Goal: Transaction & Acquisition: Purchase product/service

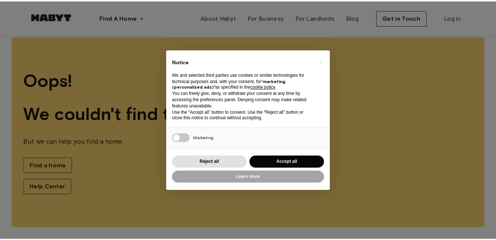
scroll to position [11, 0]
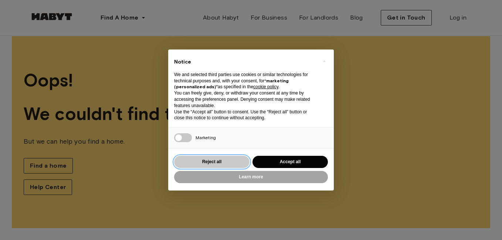
click at [219, 162] on button "Reject all" at bounding box center [211, 162] width 75 height 12
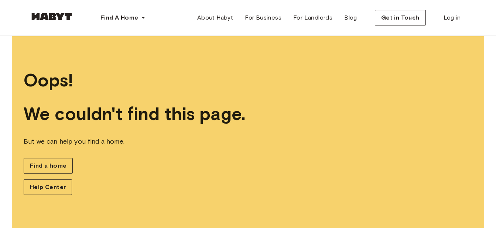
scroll to position [0, 0]
click at [51, 164] on span "Find a home" at bounding box center [48, 165] width 37 height 9
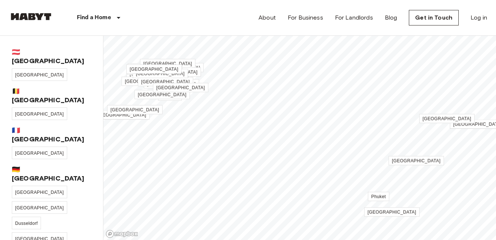
scroll to position [29, 0]
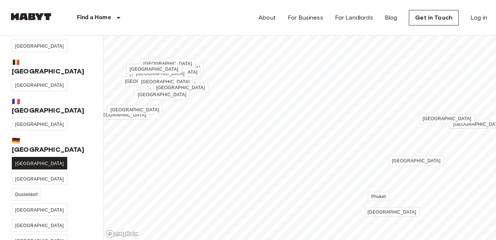
click at [25, 157] on link "[GEOGRAPHIC_DATA]" at bounding box center [39, 163] width 55 height 13
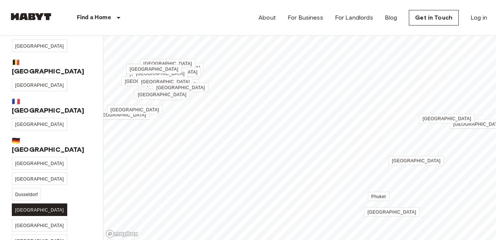
click at [62, 204] on link "[GEOGRAPHIC_DATA]" at bounding box center [39, 210] width 55 height 13
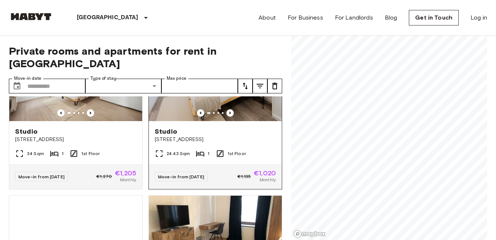
scroll to position [529, 0]
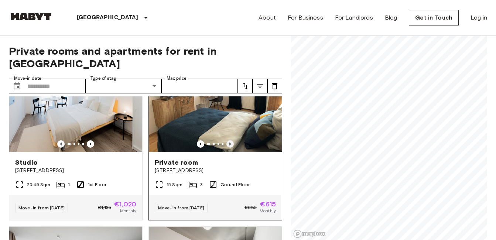
click at [226, 140] on icon "Previous image" at bounding box center [229, 143] width 7 height 7
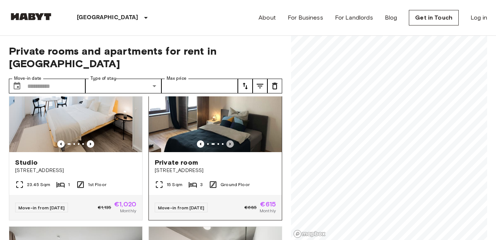
click at [226, 140] on icon "Previous image" at bounding box center [229, 143] width 7 height 7
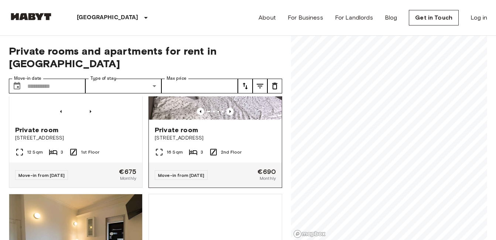
scroll to position [2326, 0]
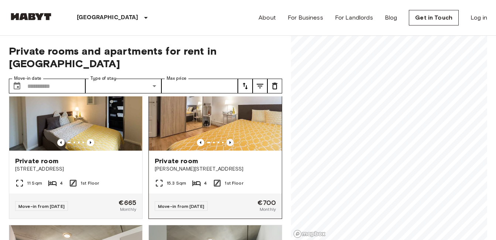
click at [226, 146] on icon "Previous image" at bounding box center [229, 142] width 7 height 7
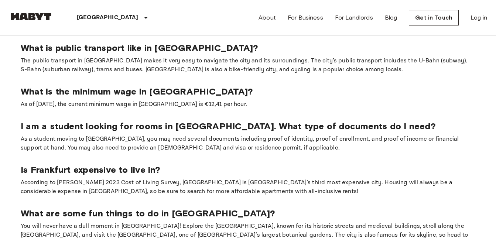
scroll to position [0, 0]
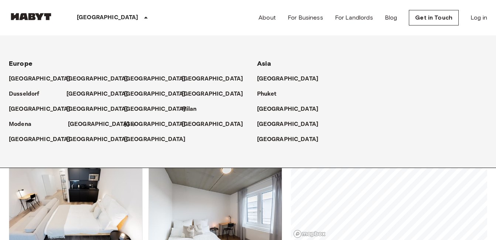
click at [76, 125] on p "[GEOGRAPHIC_DATA]" at bounding box center [99, 124] width 62 height 9
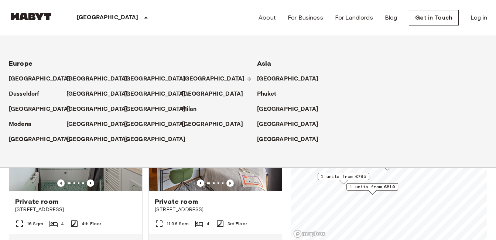
click at [195, 79] on p "[GEOGRAPHIC_DATA]" at bounding box center [214, 79] width 62 height 9
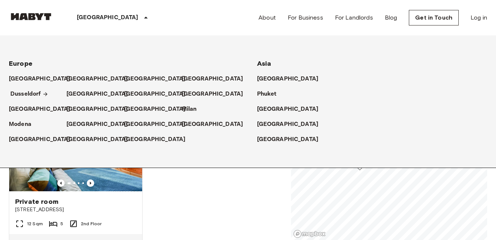
click at [29, 95] on p "Dusseldorf" at bounding box center [25, 94] width 31 height 9
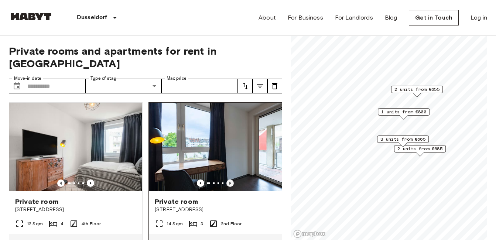
click at [226, 179] on icon "Previous image" at bounding box center [229, 182] width 7 height 7
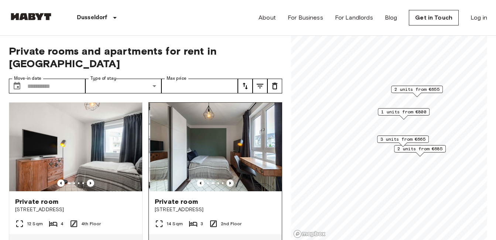
click at [226, 179] on icon "Previous image" at bounding box center [229, 182] width 7 height 7
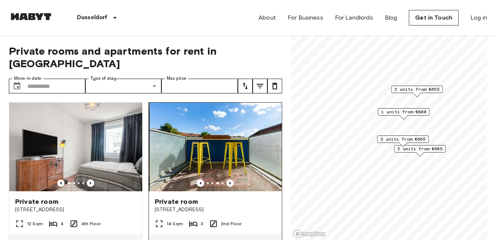
click at [226, 179] on icon "Previous image" at bounding box center [229, 182] width 7 height 7
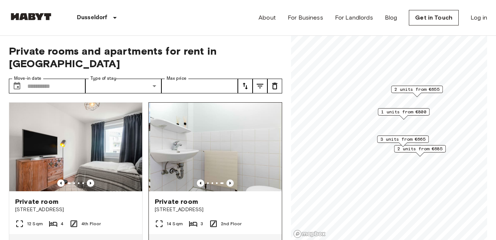
click at [226, 179] on icon "Previous image" at bounding box center [229, 182] width 7 height 7
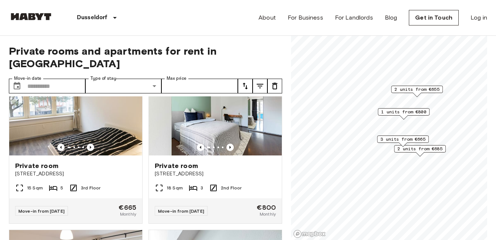
scroll to position [135, 0]
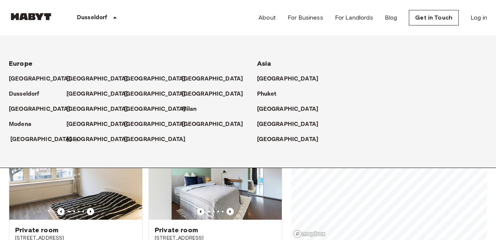
click at [30, 139] on p "[GEOGRAPHIC_DATA]" at bounding box center [41, 139] width 62 height 9
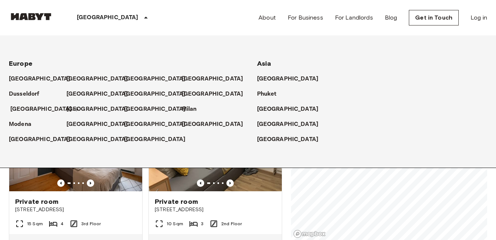
click at [18, 108] on p "[GEOGRAPHIC_DATA]" at bounding box center [41, 109] width 62 height 9
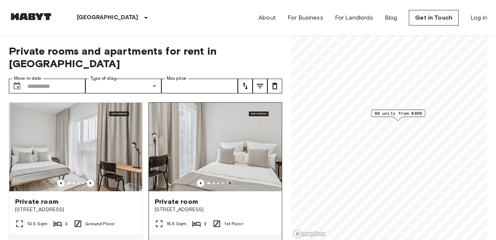
click at [226, 179] on icon "Previous image" at bounding box center [229, 182] width 7 height 7
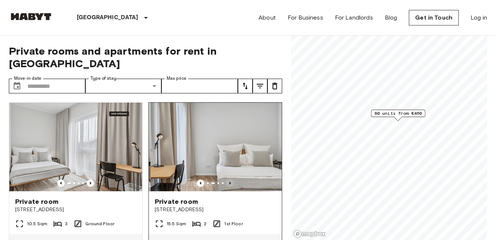
click at [226, 179] on icon "Previous image" at bounding box center [229, 182] width 7 height 7
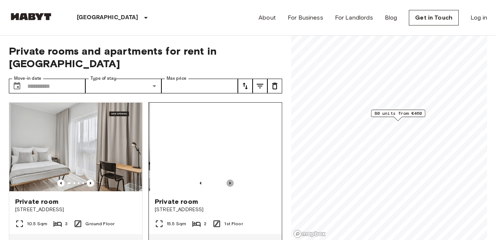
click at [226, 179] on icon "Previous image" at bounding box center [229, 182] width 7 height 7
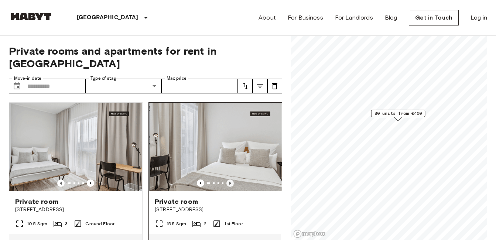
click at [226, 179] on icon "Previous image" at bounding box center [229, 182] width 7 height 7
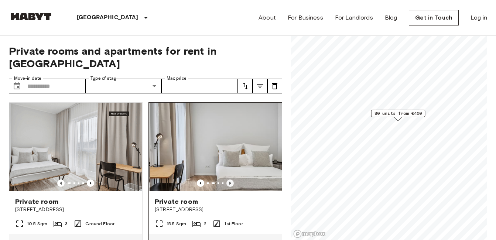
click at [226, 179] on icon "Previous image" at bounding box center [229, 182] width 7 height 7
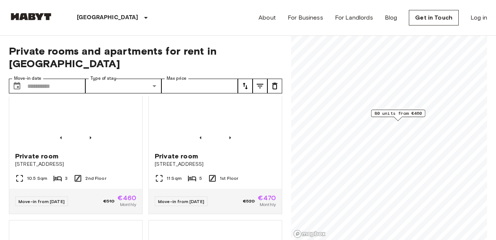
scroll to position [872, 0]
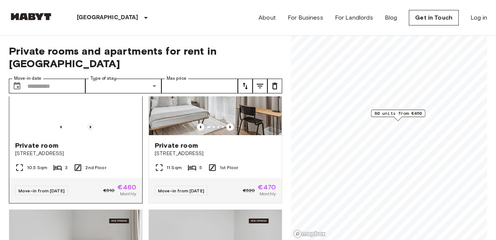
click at [88, 131] on icon "Previous image" at bounding box center [90, 126] width 7 height 7
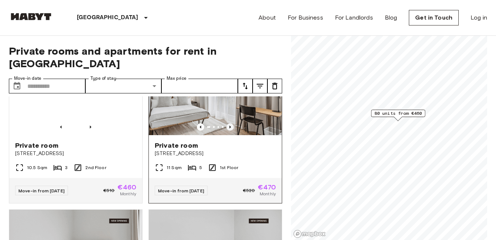
click at [226, 128] on icon "Previous image" at bounding box center [229, 126] width 7 height 7
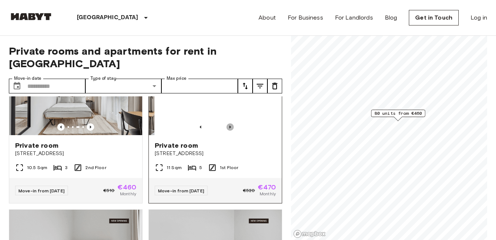
click at [226, 128] on icon "Previous image" at bounding box center [229, 126] width 7 height 7
click at [226, 127] on icon "Previous image" at bounding box center [229, 126] width 7 height 7
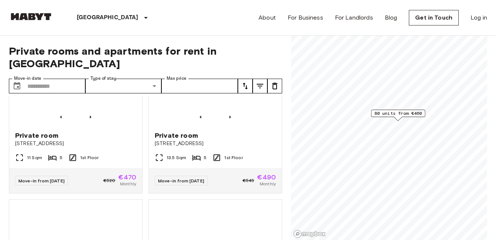
scroll to position [1212, 0]
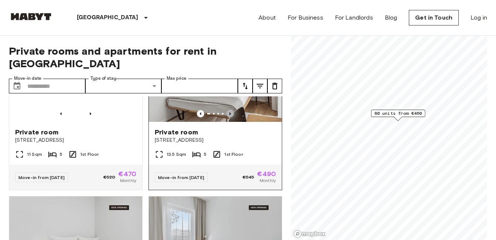
click at [228, 117] on icon "Previous image" at bounding box center [229, 113] width 7 height 7
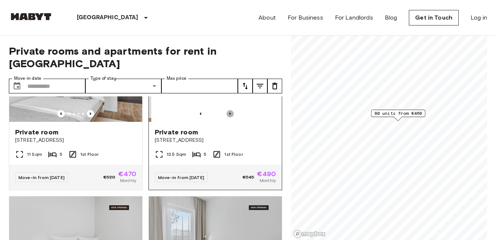
click at [228, 117] on icon "Previous image" at bounding box center [229, 113] width 7 height 7
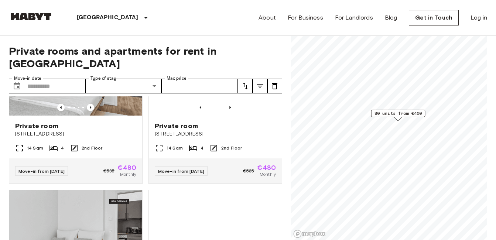
scroll to position [2535, 0]
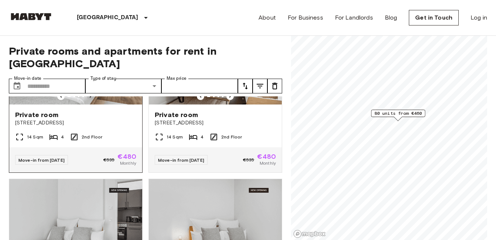
click at [91, 100] on icon "Previous image" at bounding box center [90, 96] width 7 height 7
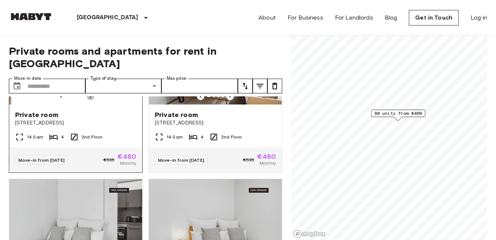
click at [91, 100] on icon "Previous image" at bounding box center [90, 96] width 7 height 7
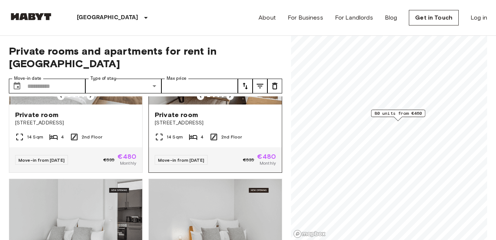
click at [226, 100] on icon "Previous image" at bounding box center [229, 96] width 7 height 7
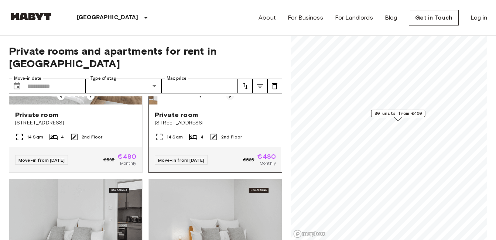
click at [226, 100] on icon "Previous image" at bounding box center [229, 96] width 7 height 7
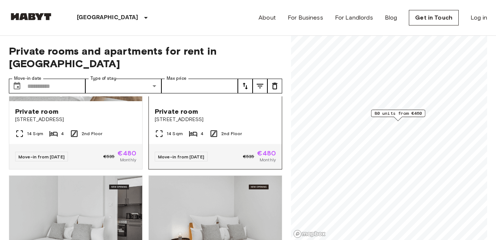
scroll to position [2542, 0]
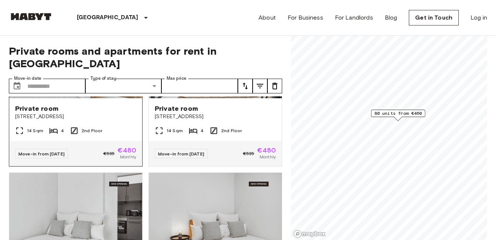
click at [84, 98] on img at bounding box center [75, 54] width 133 height 89
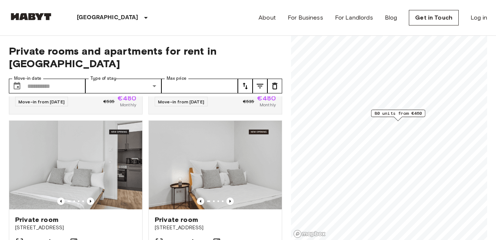
scroll to position [2630, 0]
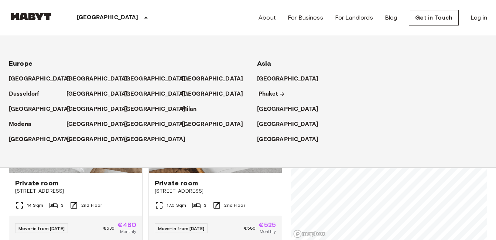
click at [267, 96] on p "Phuket" at bounding box center [269, 94] width 20 height 9
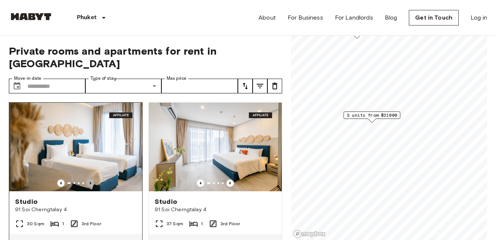
click at [90, 182] on icon "Previous image" at bounding box center [90, 183] width 1 height 3
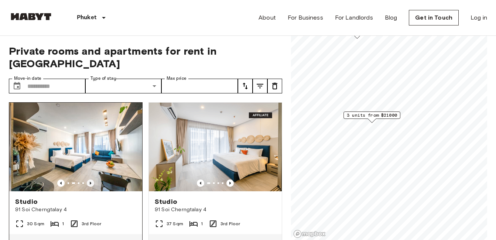
click at [90, 182] on icon "Previous image" at bounding box center [90, 183] width 1 height 3
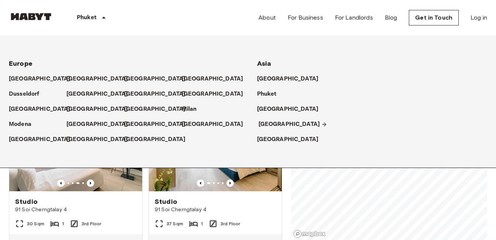
click at [270, 122] on p "[GEOGRAPHIC_DATA]" at bounding box center [290, 124] width 62 height 9
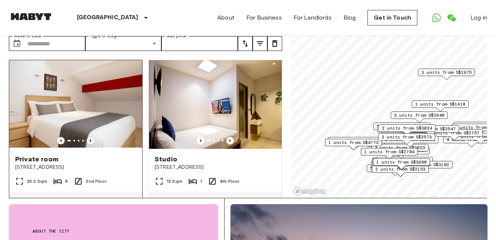
click at [90, 137] on icon "Previous image" at bounding box center [90, 140] width 7 height 7
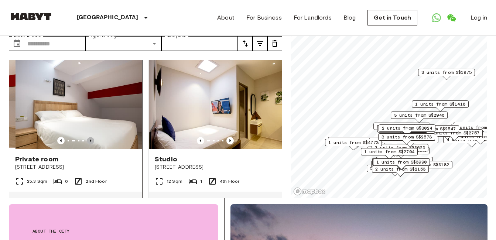
click at [90, 137] on icon "Previous image" at bounding box center [90, 140] width 7 height 7
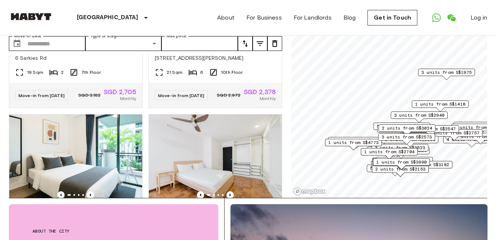
scroll to position [1057, 0]
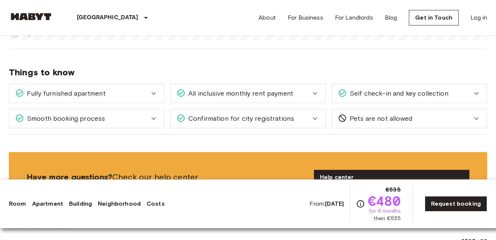
scroll to position [955, 0]
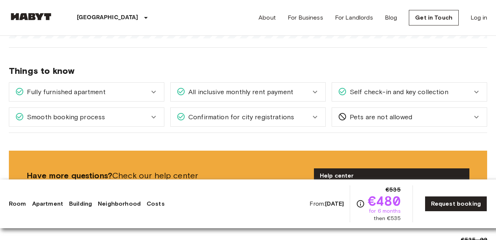
click at [310, 88] on div "All inclusive monthly rent payment" at bounding box center [244, 92] width 134 height 10
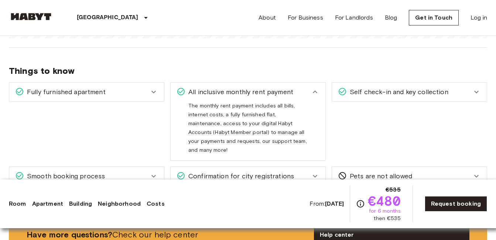
click at [310, 88] on div "All inclusive monthly rent payment" at bounding box center [244, 92] width 134 height 10
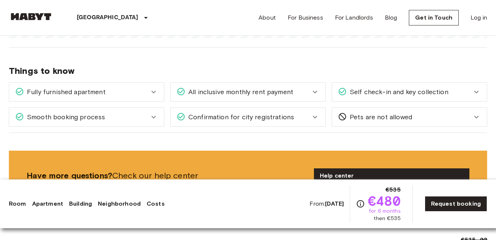
click at [158, 90] on icon at bounding box center [153, 92] width 9 height 9
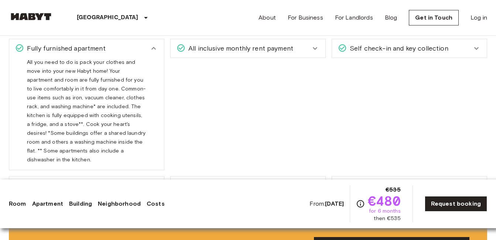
scroll to position [999, 0]
click at [143, 48] on div "Fully furnished apartment" at bounding box center [82, 48] width 134 height 10
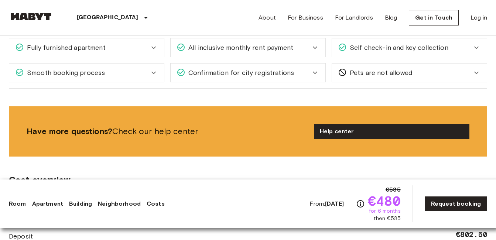
click at [470, 49] on div "Self check-in and key collection" at bounding box center [405, 48] width 134 height 10
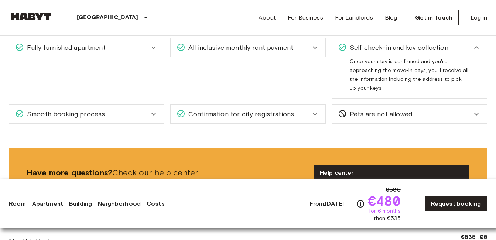
click at [470, 48] on div "Self check-in and key collection" at bounding box center [405, 48] width 134 height 10
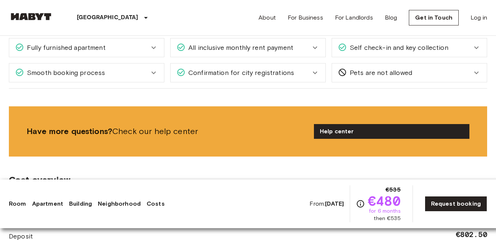
click at [293, 73] on div "Confirmation for city registrations" at bounding box center [244, 73] width 134 height 10
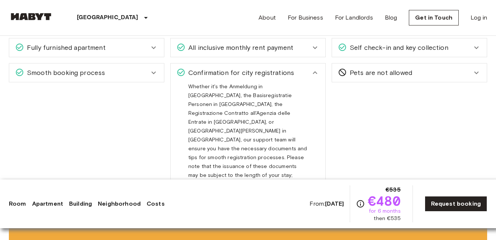
click at [308, 71] on div "Confirmation for city registrations" at bounding box center [244, 73] width 134 height 10
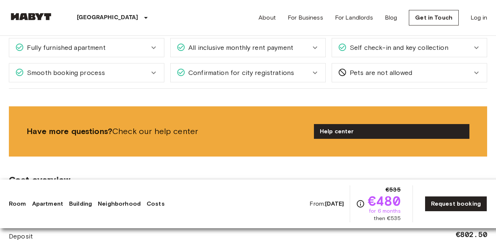
click at [133, 71] on div "Smooth booking process" at bounding box center [82, 73] width 134 height 10
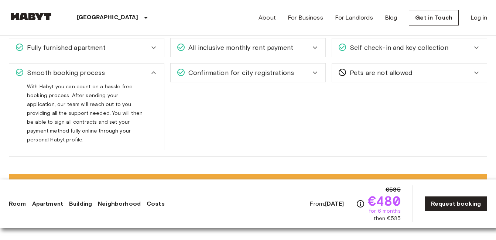
click at [150, 69] on icon at bounding box center [153, 72] width 9 height 9
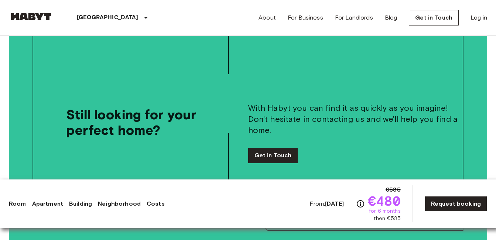
scroll to position [2050, 0]
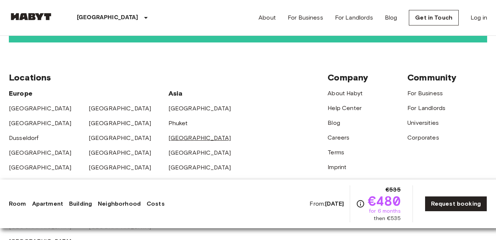
click at [181, 134] on link "[GEOGRAPHIC_DATA]" at bounding box center [199, 137] width 63 height 7
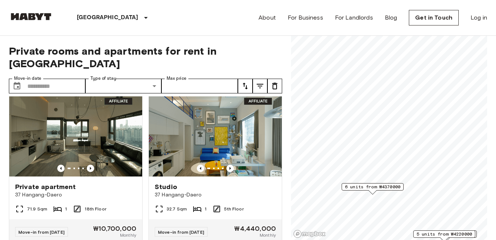
scroll to position [22, 0]
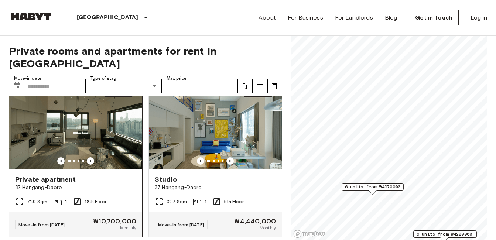
click at [91, 150] on img at bounding box center [75, 125] width 133 height 89
click at [89, 150] on img at bounding box center [75, 125] width 133 height 89
